Goal: Transaction & Acquisition: Purchase product/service

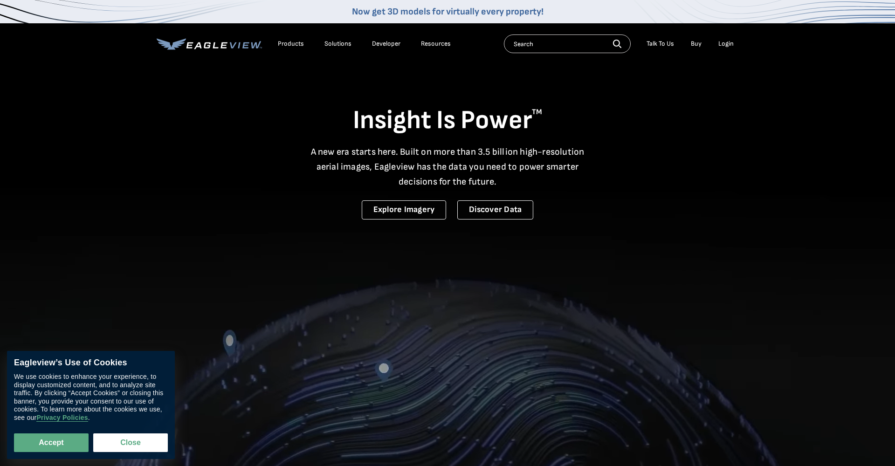
click at [727, 46] on div "Login" at bounding box center [725, 44] width 15 height 8
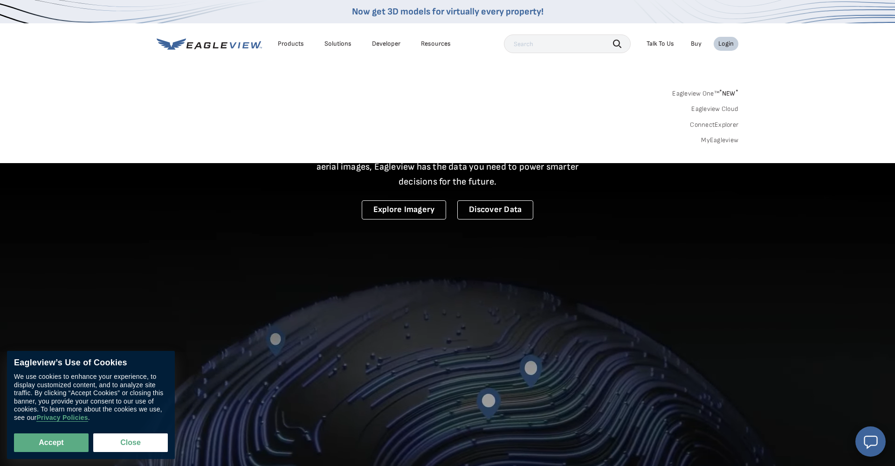
click at [720, 139] on link "MyEagleview" at bounding box center [719, 140] width 37 height 8
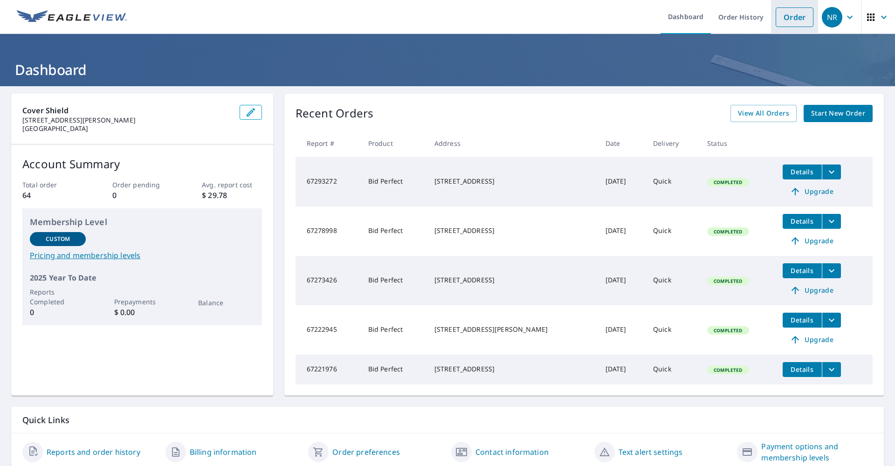
click at [794, 17] on link "Order" at bounding box center [794, 17] width 38 height 20
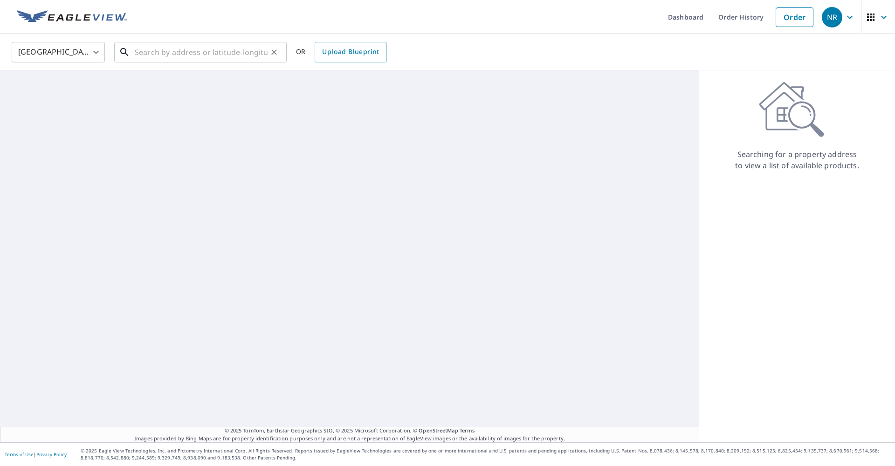
click at [236, 58] on input "text" at bounding box center [201, 52] width 133 height 26
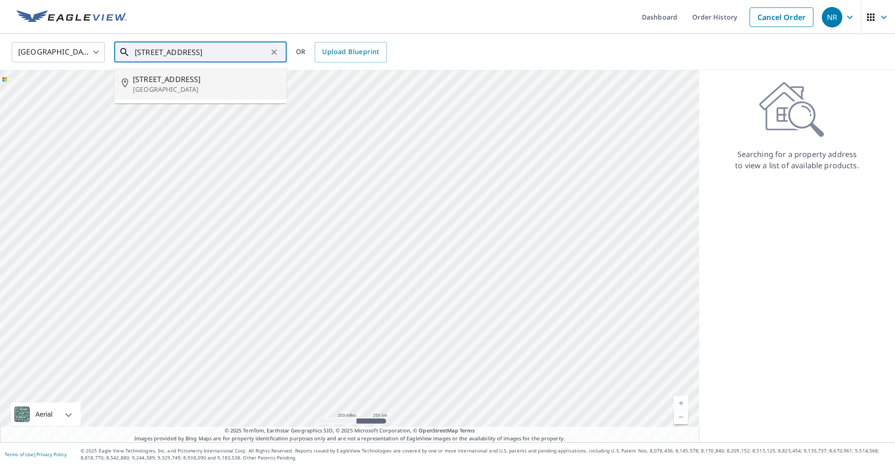
click at [210, 88] on p "Winter Springs, FL 32708" at bounding box center [206, 89] width 146 height 9
type input "111 Lombardy Rd Winter Springs, FL 32708"
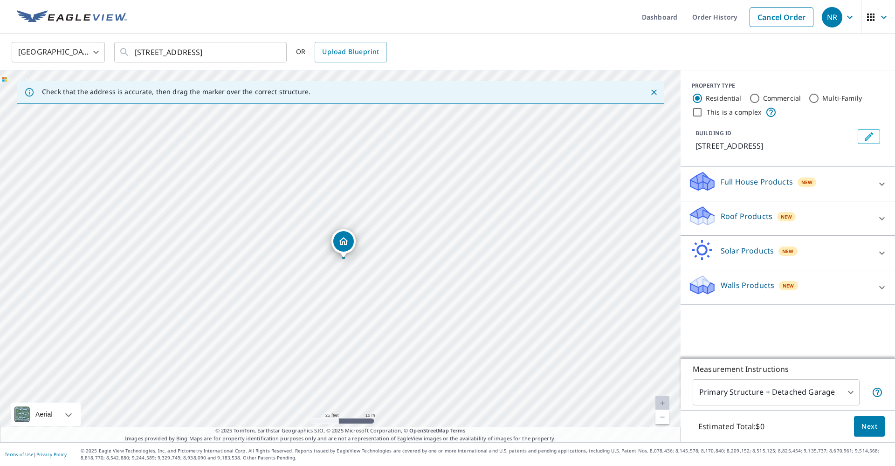
click at [771, 219] on div "Roof Products New" at bounding box center [779, 218] width 183 height 27
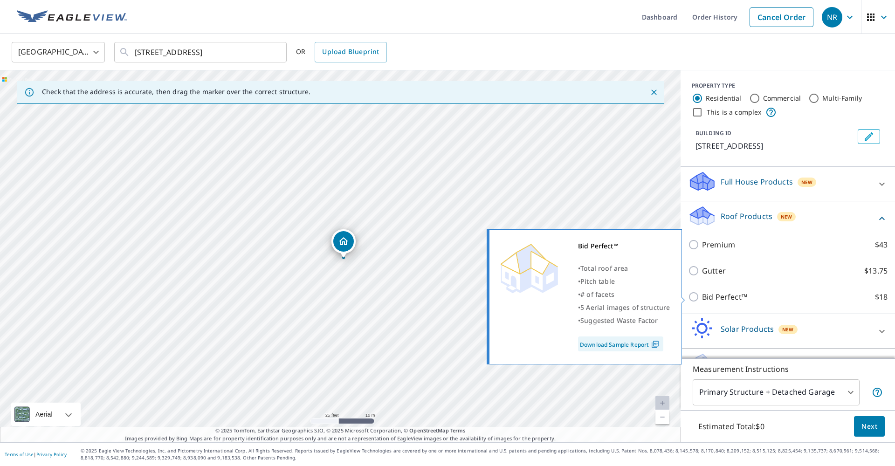
click at [708, 296] on p "Bid Perfect™" at bounding box center [724, 296] width 45 height 11
click at [702, 296] on input "Bid Perfect™ $18" at bounding box center [695, 296] width 14 height 11
checkbox input "true"
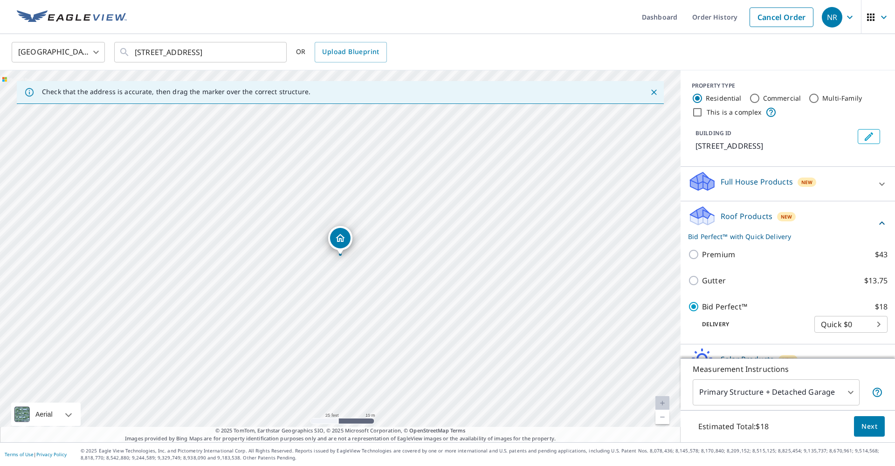
click at [774, 401] on body "NR NR Dashboard Order History Cancel Order NR United States US ​ 111 Lombardy R…" at bounding box center [447, 233] width 895 height 466
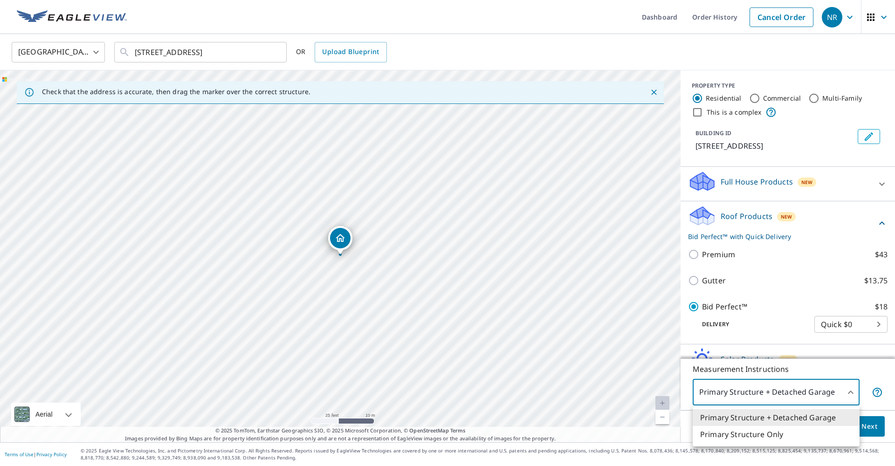
click at [760, 434] on li "Primary Structure Only" at bounding box center [775, 434] width 167 height 17
type input "2"
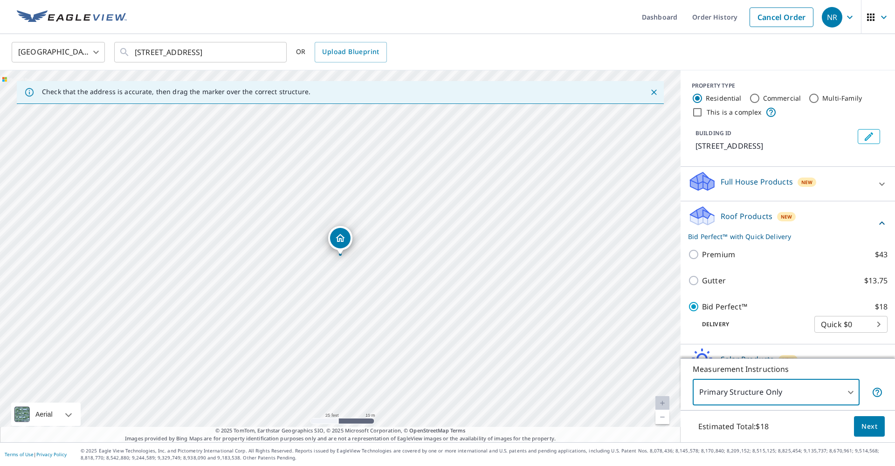
click at [875, 431] on span "Next" at bounding box center [869, 427] width 16 height 12
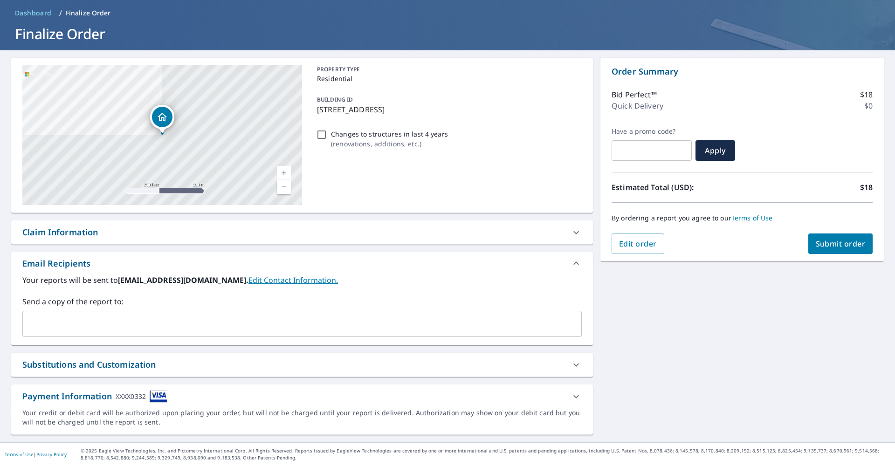
scroll to position [36, 0]
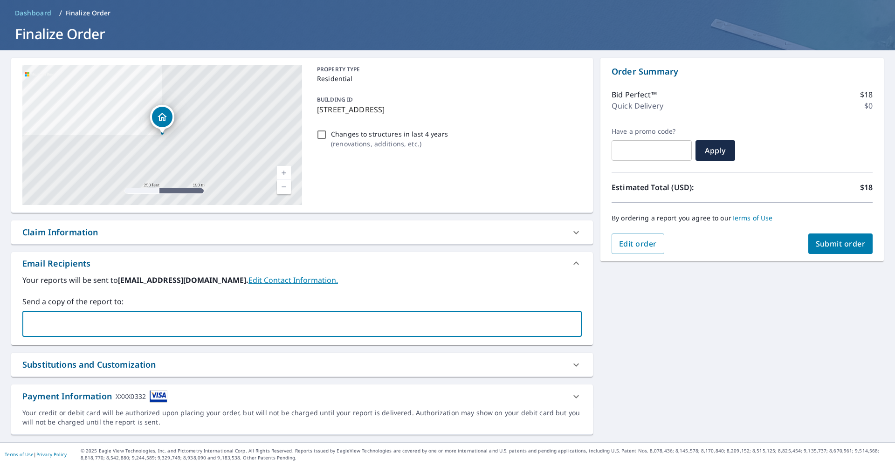
click at [466, 331] on input "text" at bounding box center [295, 324] width 537 height 18
type input "stone.jorquera@covershieldusa.com"
click at [824, 247] on span "Submit order" at bounding box center [840, 244] width 50 height 10
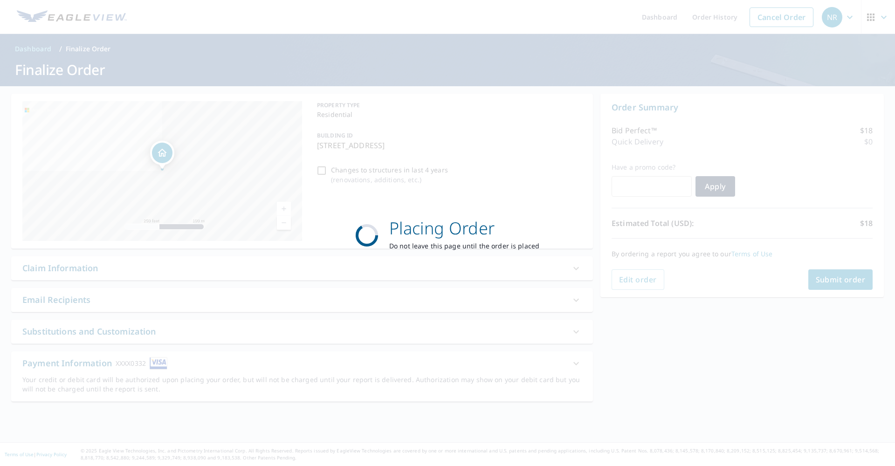
scroll to position [0, 0]
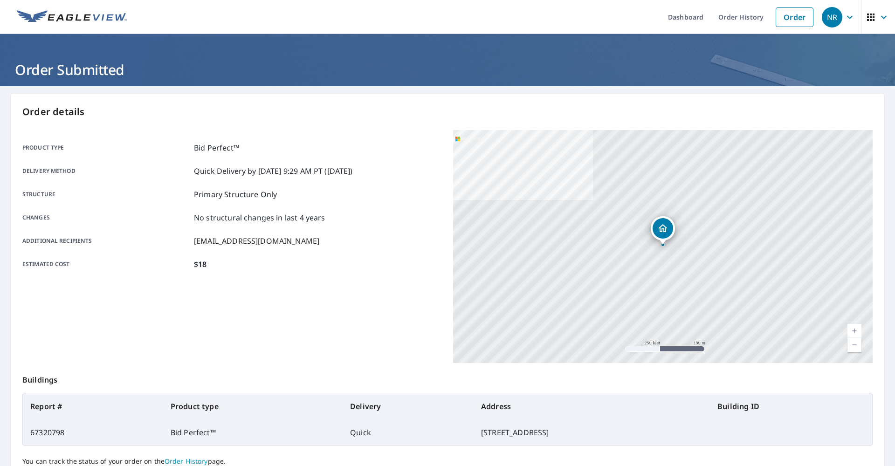
click at [65, 21] on img at bounding box center [72, 17] width 110 height 14
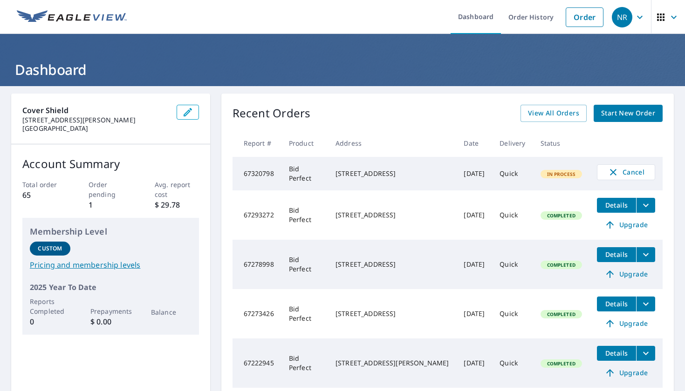
click at [374, 32] on ul "Dashboard Order History Order" at bounding box center [370, 17] width 476 height 34
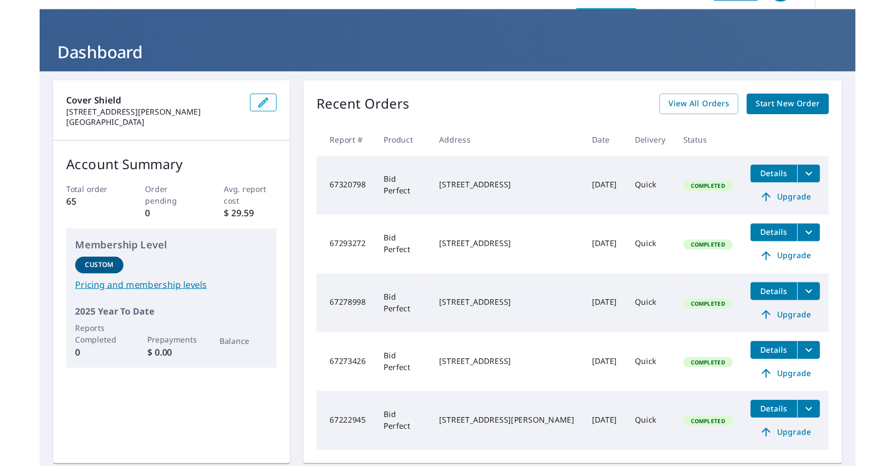
scroll to position [27, 0]
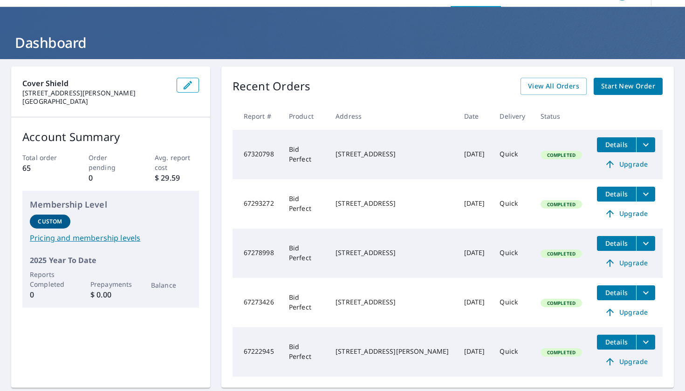
click at [647, 146] on icon "filesDropdownBtn-67320798" at bounding box center [645, 144] width 11 height 11
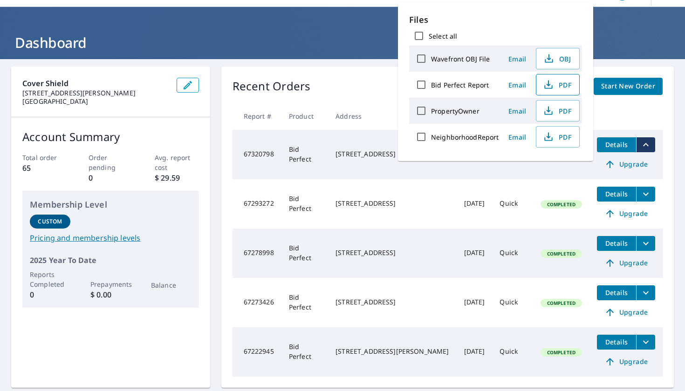
click at [552, 85] on icon "button" at bounding box center [548, 84] width 11 height 11
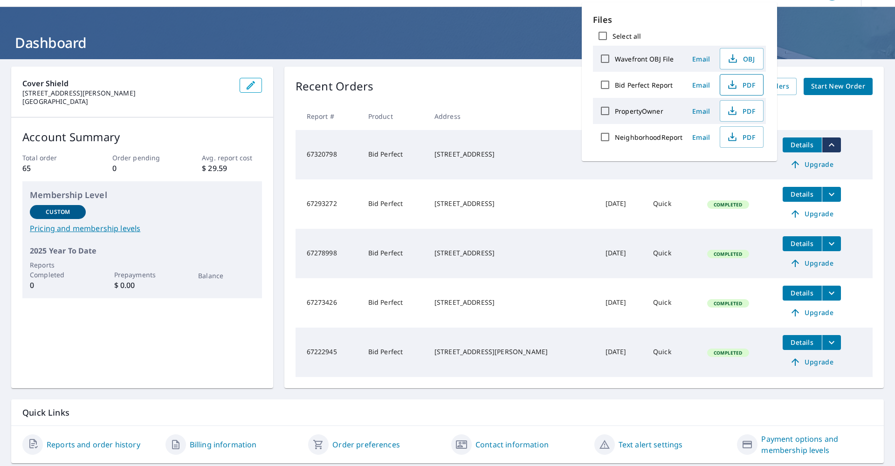
click at [431, 64] on div "Cover Shield [STREET_ADDRESS][PERSON_NAME] Account Summary Total order 65 Order…" at bounding box center [447, 264] width 895 height 411
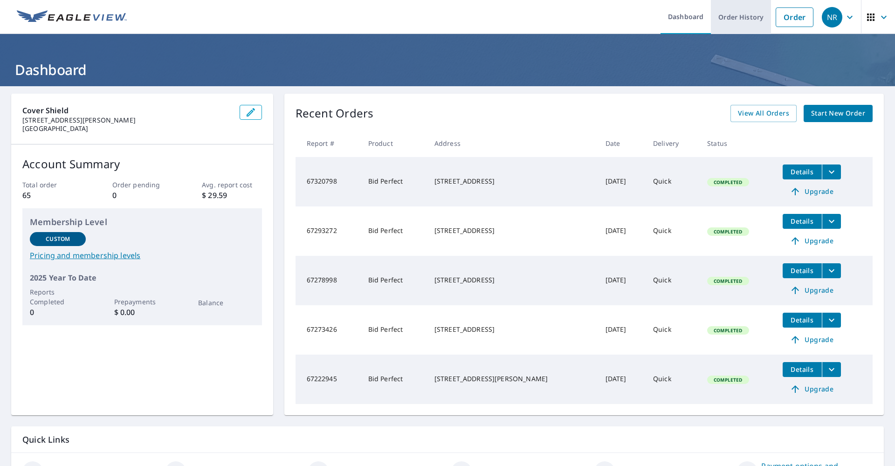
scroll to position [0, 0]
